Goal: Information Seeking & Learning: Learn about a topic

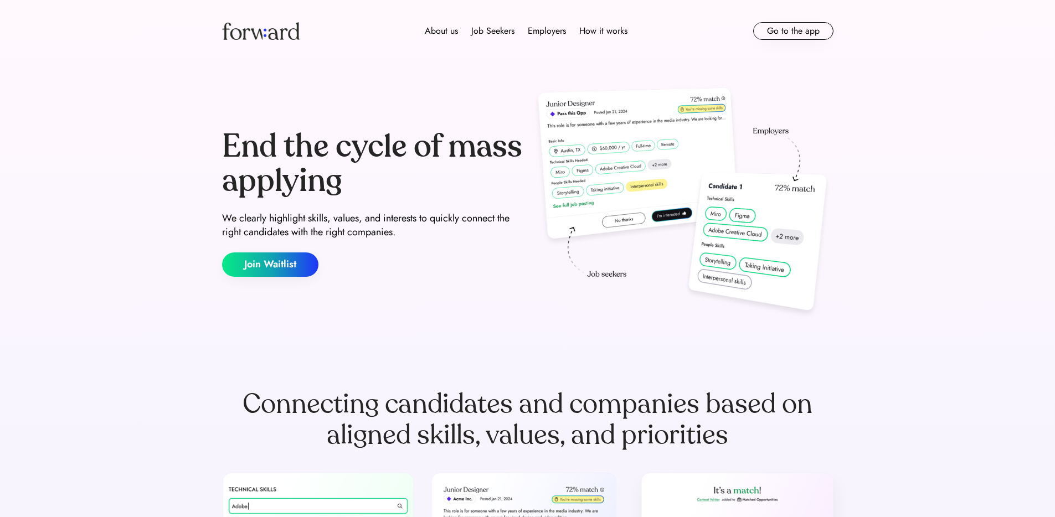
click at [497, 27] on div "Job Seekers" at bounding box center [492, 30] width 43 height 13
click at [494, 53] on div "Overview" at bounding box center [494, 48] width 35 height 13
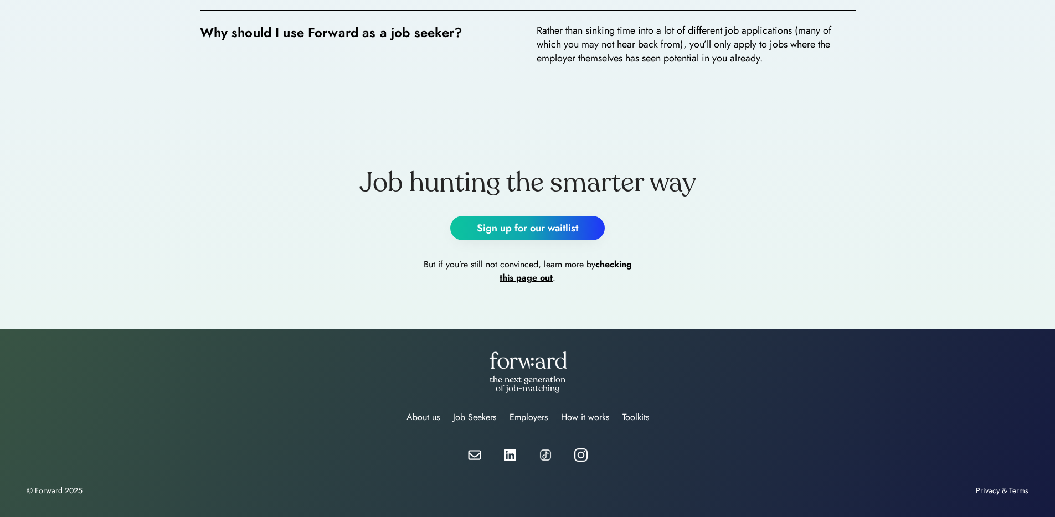
scroll to position [2048, 0]
click at [424, 419] on div "About us" at bounding box center [422, 416] width 33 height 13
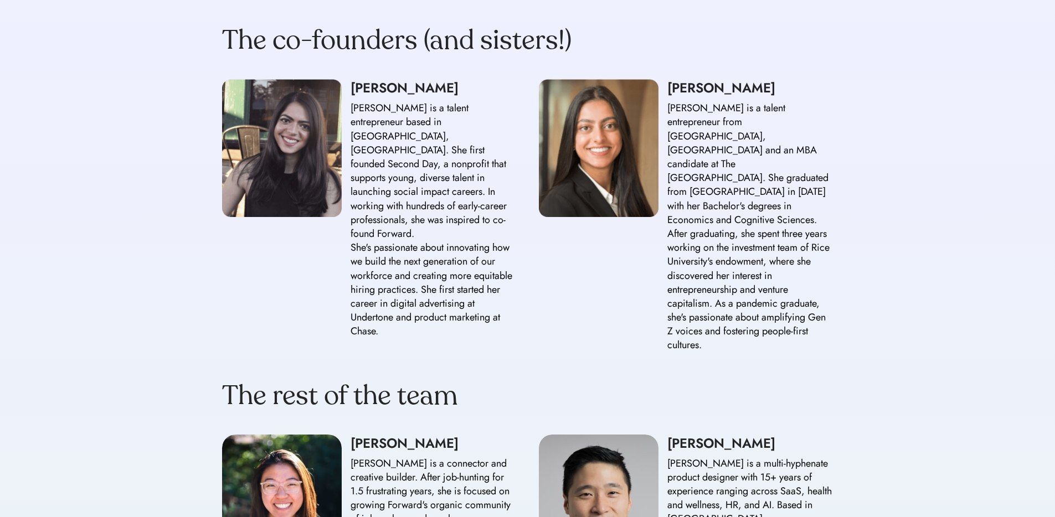
scroll to position [968, 0]
